Goal: Task Accomplishment & Management: Manage account settings

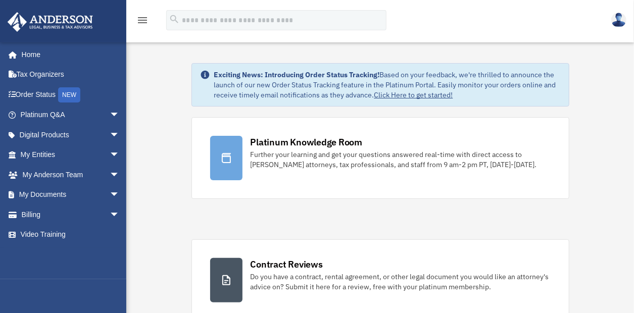
click at [622, 20] on img at bounding box center [619, 20] width 15 height 15
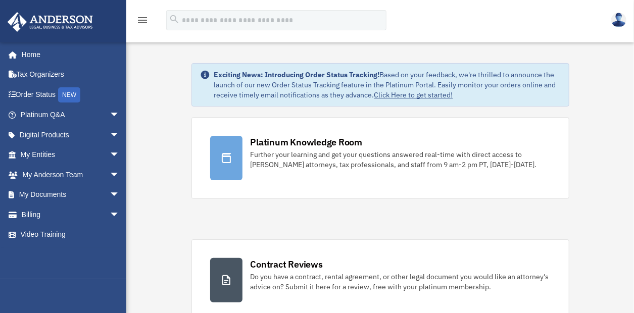
click at [141, 19] on icon "menu" at bounding box center [142, 20] width 12 height 12
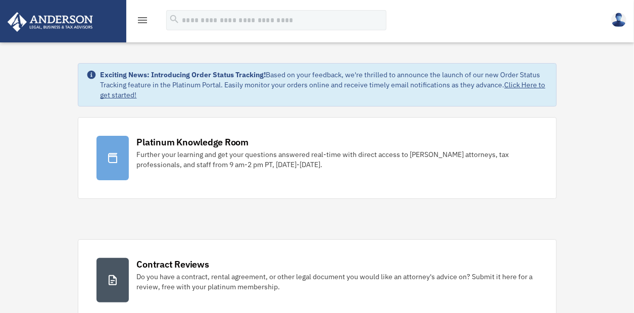
click at [137, 20] on icon "menu" at bounding box center [142, 20] width 12 height 12
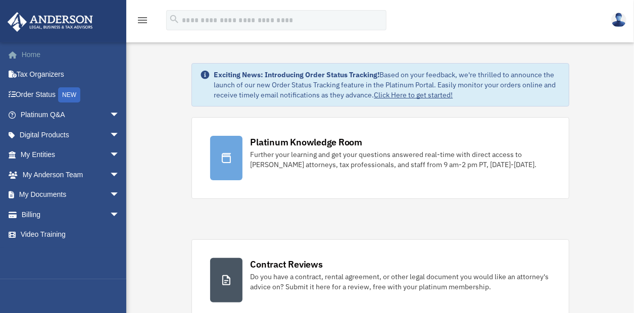
click at [37, 50] on link "Home" at bounding box center [71, 54] width 128 height 20
click at [618, 13] on img at bounding box center [619, 20] width 15 height 15
click at [626, 17] on link at bounding box center [619, 19] width 30 height 44
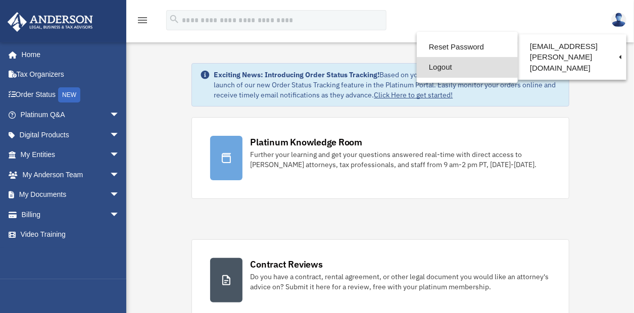
click at [435, 68] on link "Logout" at bounding box center [467, 67] width 101 height 21
